Goal: Check status

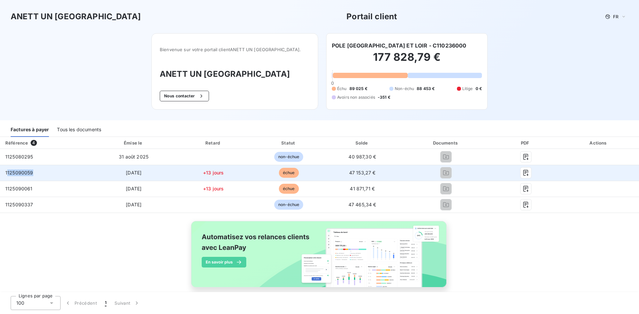
drag, startPoint x: 49, startPoint y: 179, endPoint x: 8, endPoint y: 173, distance: 41.0
click at [8, 173] on td "1125090059" at bounding box center [46, 173] width 92 height 16
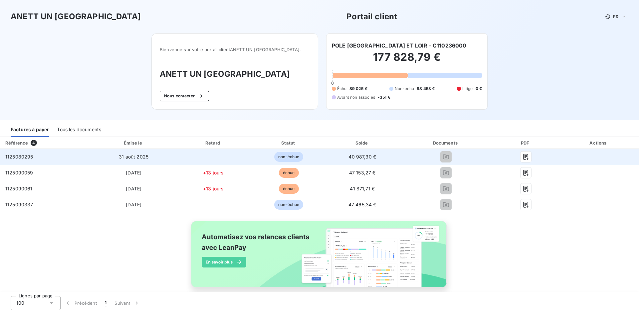
click at [34, 156] on td "1125080295" at bounding box center [46, 157] width 92 height 16
click at [523, 160] on icon "button" at bounding box center [525, 157] width 5 height 6
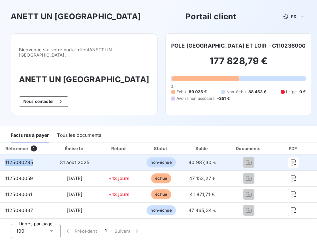
drag, startPoint x: 45, startPoint y: 158, endPoint x: 3, endPoint y: 157, distance: 41.9
click at [3, 157] on td "1125080295" at bounding box center [26, 162] width 52 height 16
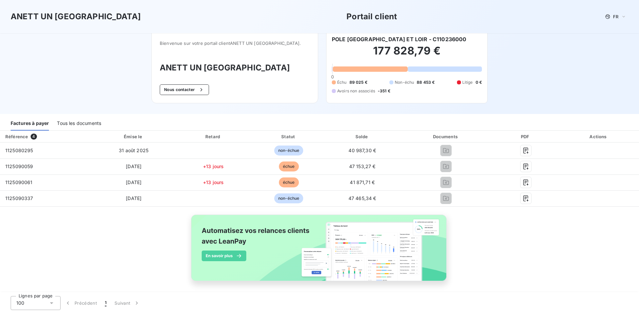
scroll to position [10, 0]
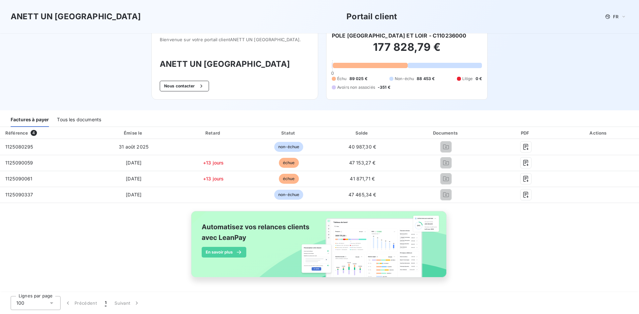
click at [264, 204] on div "Référence 4 Émise le Retard Statut Solde Documents PDF Actions 1125080295 [DATE…" at bounding box center [319, 210] width 639 height 166
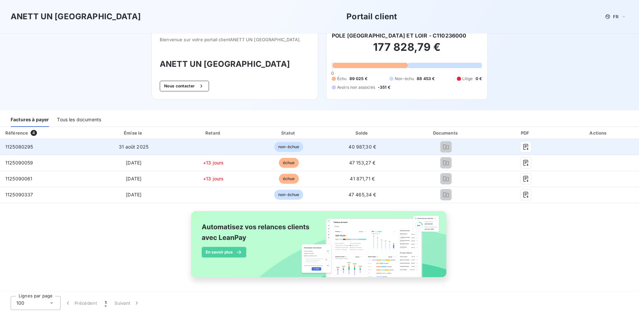
drag, startPoint x: 23, startPoint y: 148, endPoint x: 49, endPoint y: 144, distance: 26.3
click at [52, 144] on td "1125080295" at bounding box center [46, 147] width 92 height 16
